Goal: Task Accomplishment & Management: Manage account settings

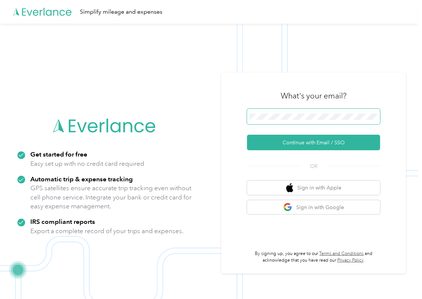
click at [279, 120] on span at bounding box center [313, 117] width 133 height 16
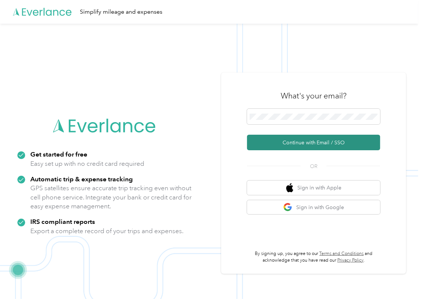
click at [271, 142] on button "Continue with Email / SSO" at bounding box center [313, 143] width 133 height 16
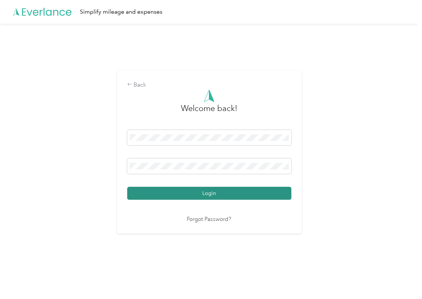
click at [161, 194] on button "Login" at bounding box center [209, 193] width 164 height 13
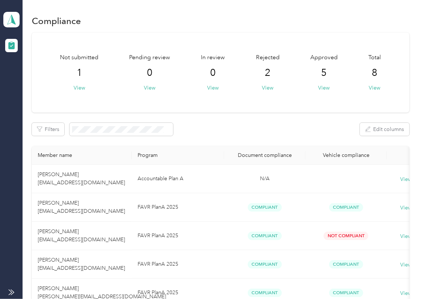
drag, startPoint x: 244, startPoint y: 136, endPoint x: 235, endPoint y: 135, distance: 8.9
click at [244, 136] on div "Filters Edit columns" at bounding box center [221, 129] width 378 height 13
click at [14, 24] on span at bounding box center [11, 20] width 16 height 16
click at [27, 75] on div "Log out" at bounding box center [24, 78] width 29 height 8
